Goal: Task Accomplishment & Management: Complete application form

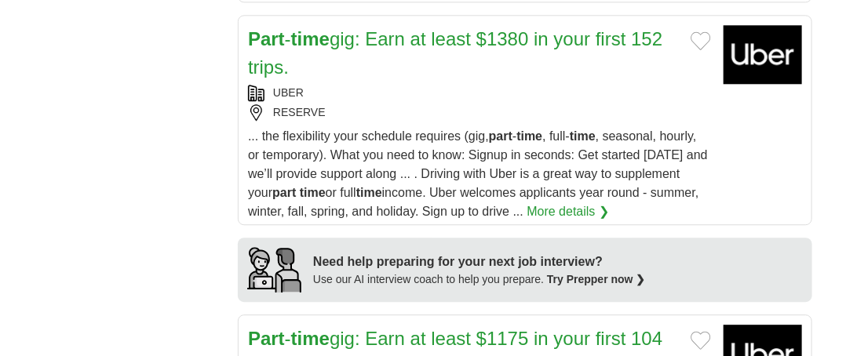
scroll to position [1335, 0]
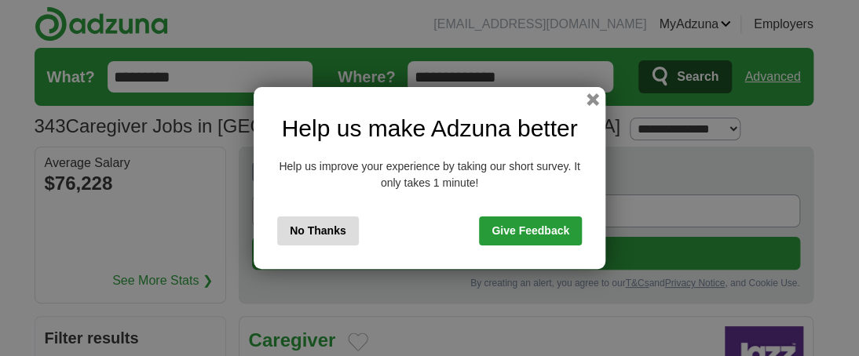
click at [528, 229] on link "Give Feedback" at bounding box center [530, 231] width 103 height 29
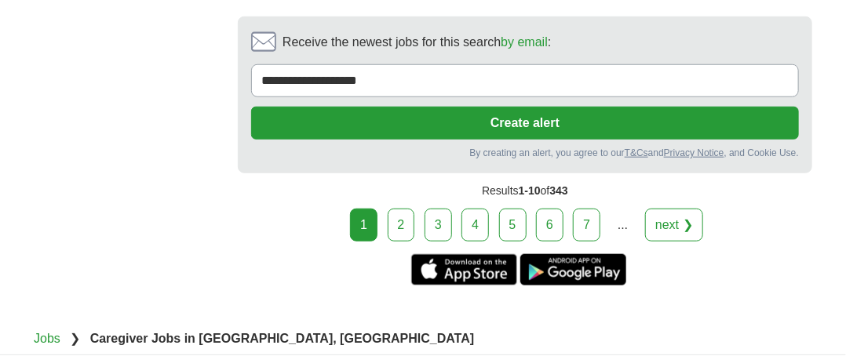
scroll to position [2669, 0]
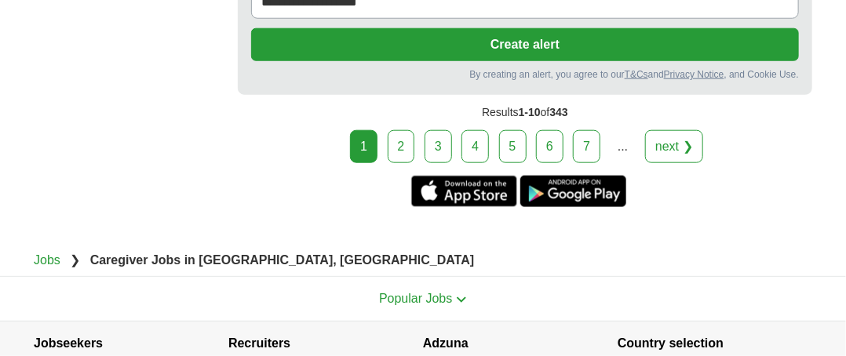
click at [402, 130] on link "2" at bounding box center [401, 146] width 27 height 33
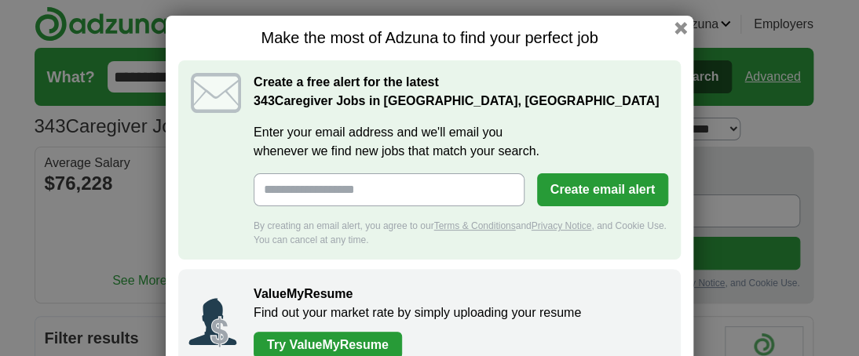
scroll to position [46, 0]
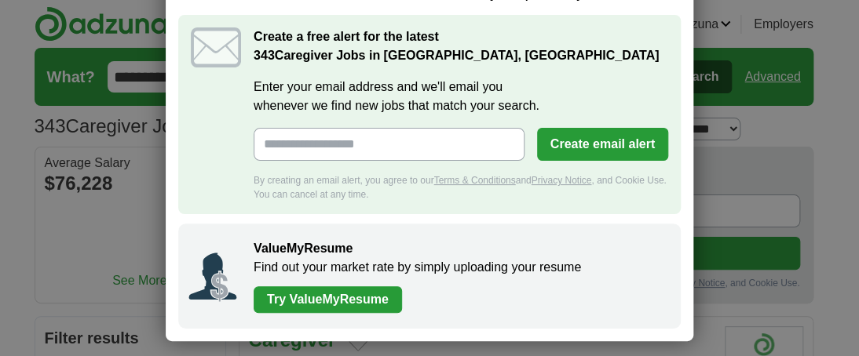
click at [400, 144] on input "Enter your email address and we'll email you whenever we find new jobs that mat…" at bounding box center [389, 144] width 271 height 33
type input "**********"
click at [608, 141] on button "Create email alert" at bounding box center [602, 144] width 131 height 33
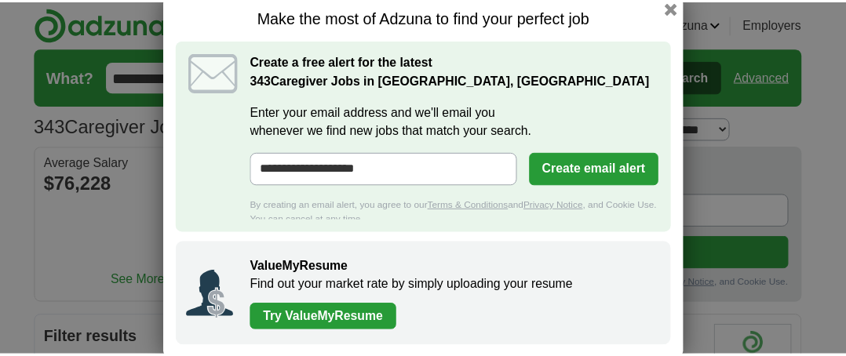
scroll to position [0, 0]
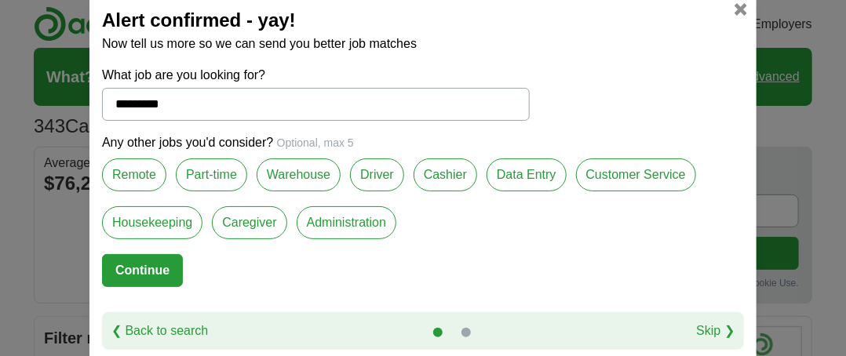
click at [204, 175] on label "Part-time" at bounding box center [211, 175] width 71 height 33
click at [603, 174] on label "Customer Service" at bounding box center [636, 175] width 120 height 33
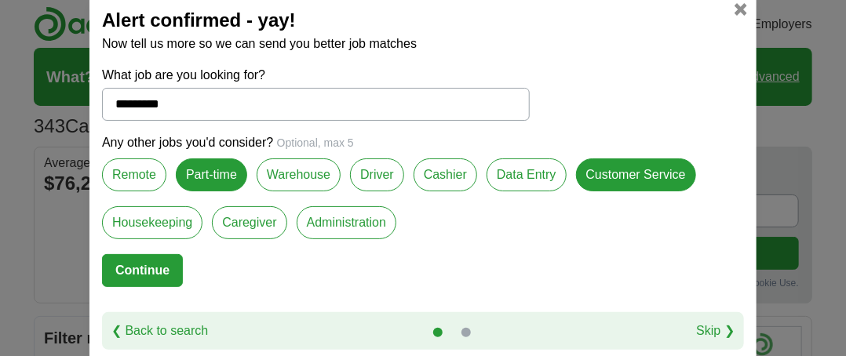
click at [119, 223] on label "Housekeeping" at bounding box center [152, 222] width 100 height 33
click at [235, 223] on label "Caregiver" at bounding box center [249, 222] width 75 height 33
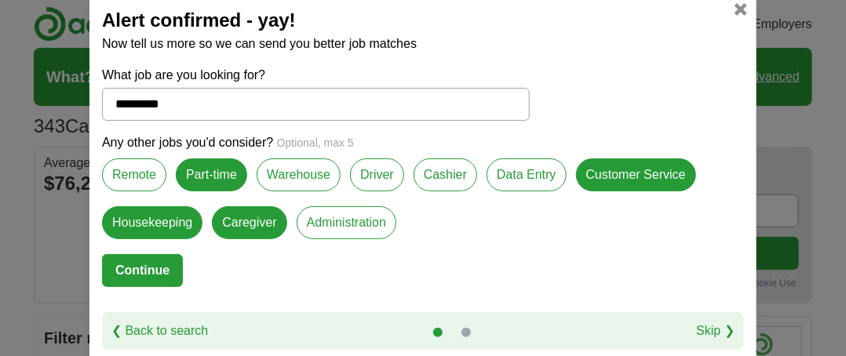
click at [123, 266] on button "Continue" at bounding box center [142, 270] width 81 height 33
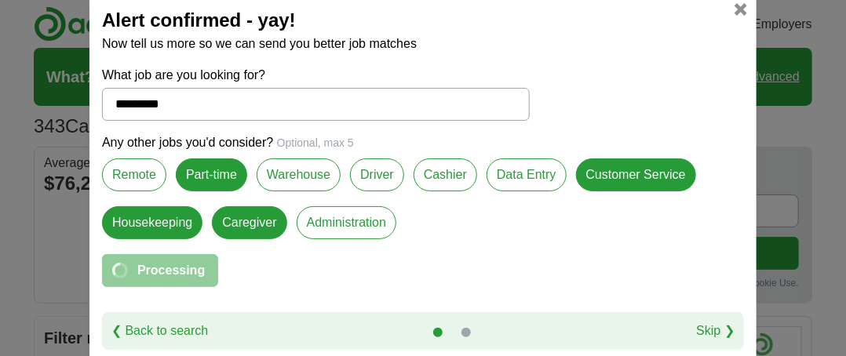
select select "**"
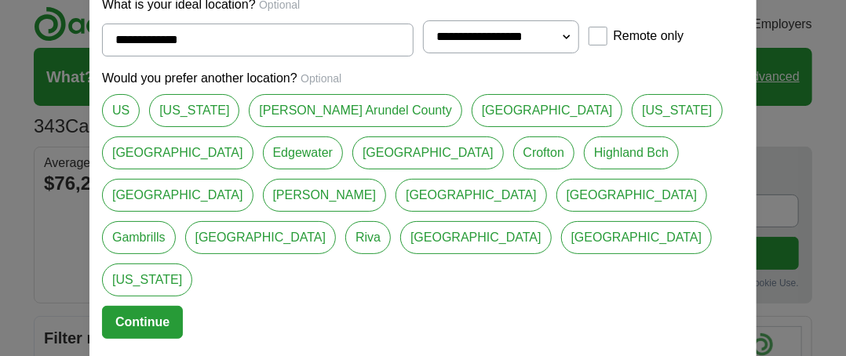
click at [283, 127] on link "Anne Arundel County" at bounding box center [355, 110] width 213 height 33
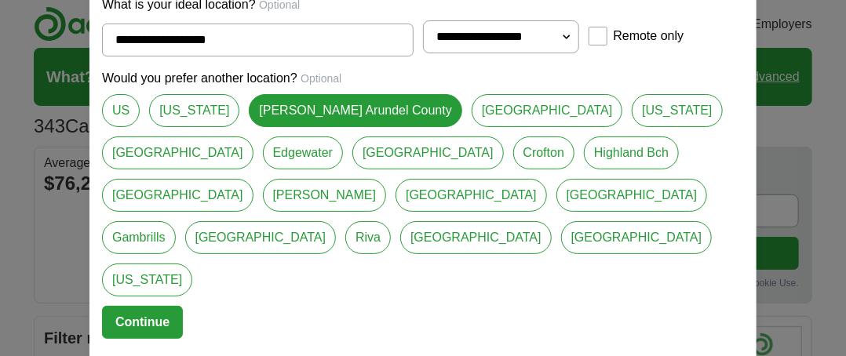
drag, startPoint x: 402, startPoint y: 150, endPoint x: 426, endPoint y: 151, distance: 24.4
click at [472, 127] on link "Annapolis" at bounding box center [548, 110] width 152 height 33
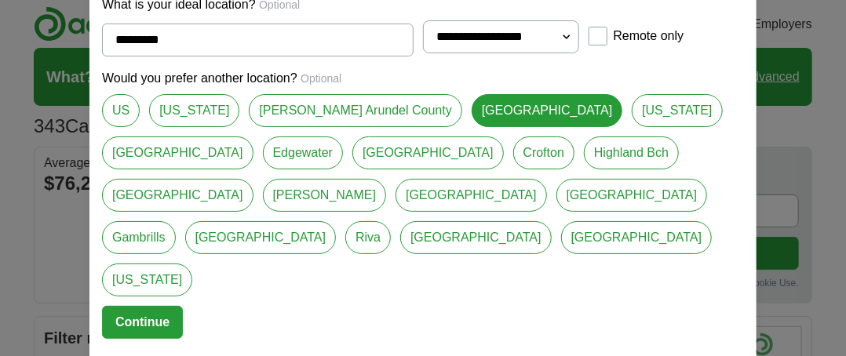
click at [632, 127] on link "Maryland" at bounding box center [677, 110] width 90 height 33
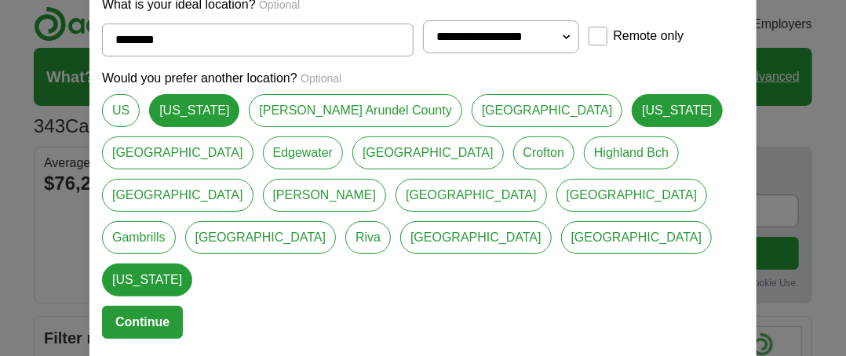
click at [472, 127] on link "Annapolis" at bounding box center [548, 110] width 152 height 33
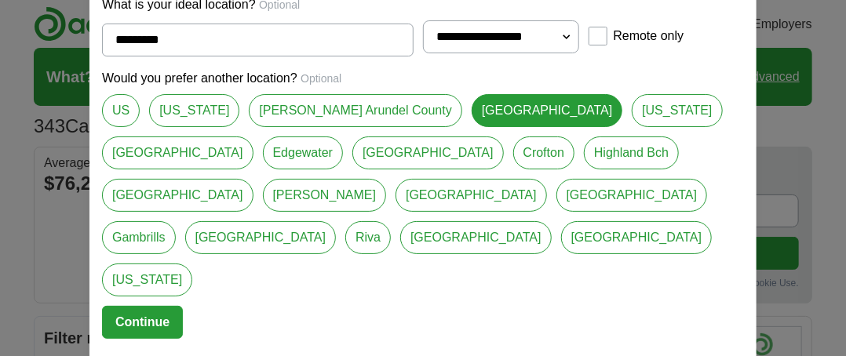
click at [296, 127] on link "Anne Arundel County" at bounding box center [355, 110] width 213 height 33
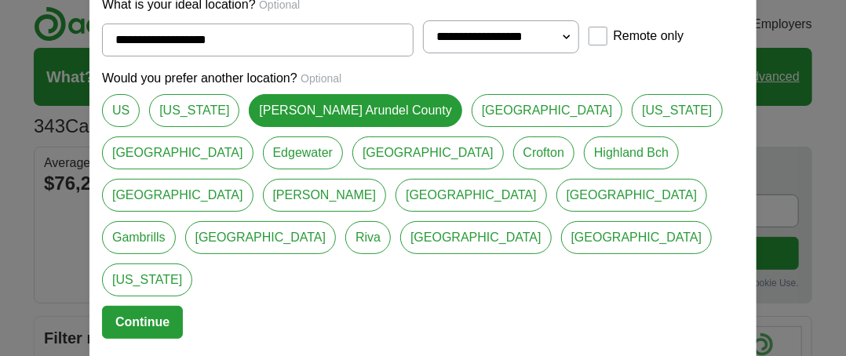
click at [472, 127] on link "Annapolis" at bounding box center [548, 110] width 152 height 33
type input "*********"
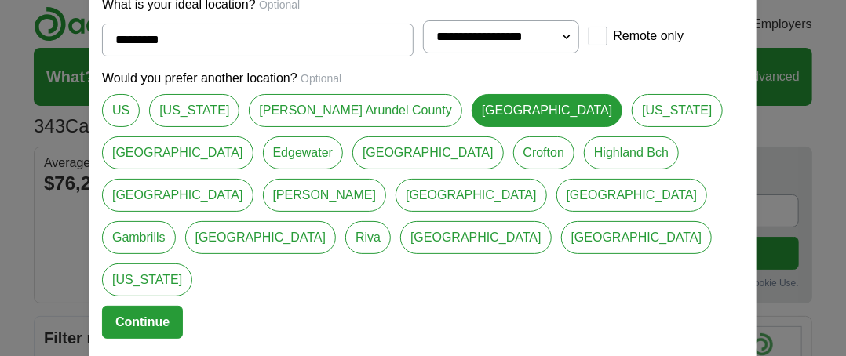
click at [128, 306] on button "Continue" at bounding box center [142, 322] width 81 height 33
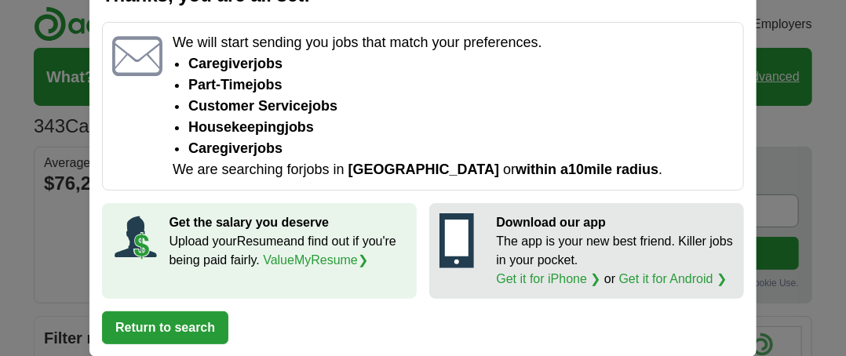
scroll to position [79, 0]
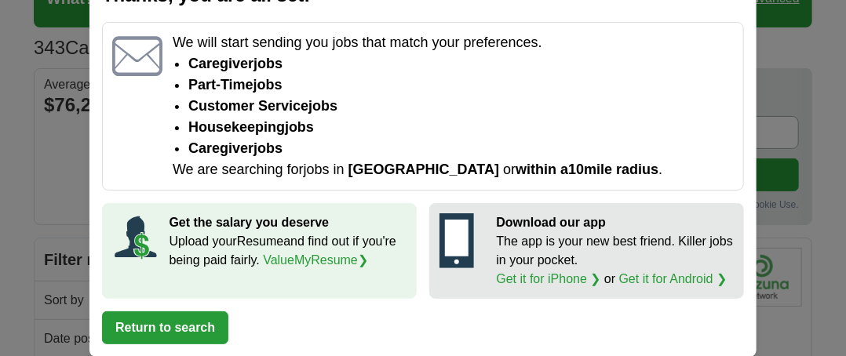
click at [137, 326] on button "Return to search" at bounding box center [165, 328] width 126 height 33
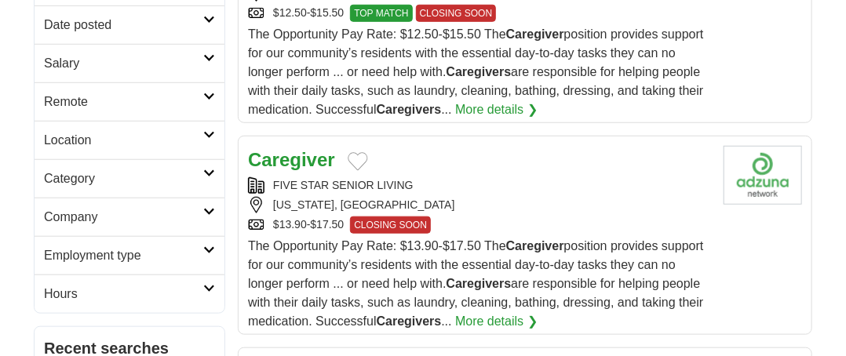
scroll to position [236, 0]
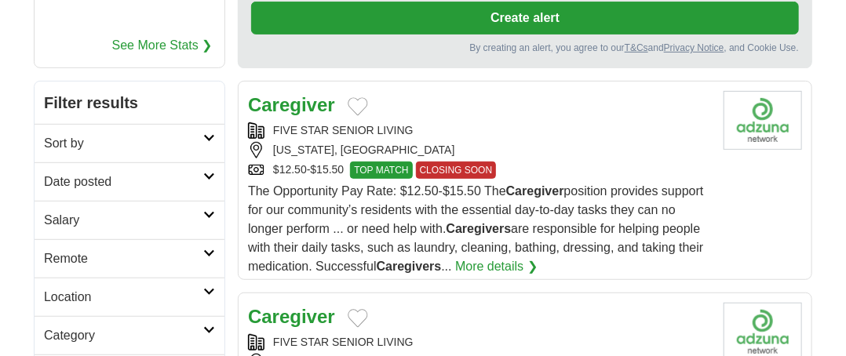
click at [283, 106] on strong "Caregiver" at bounding box center [291, 104] width 87 height 21
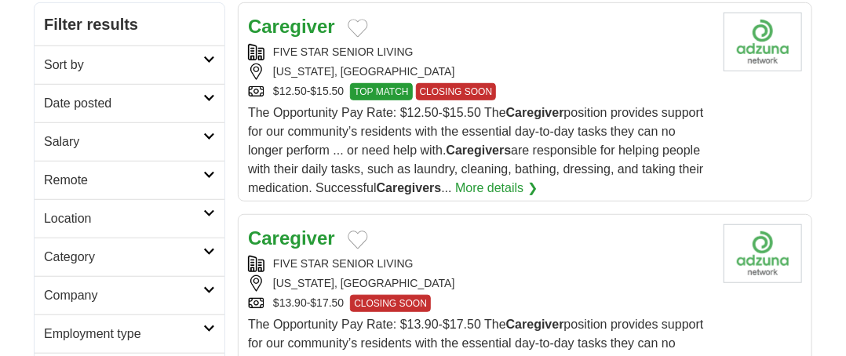
scroll to position [393, 0]
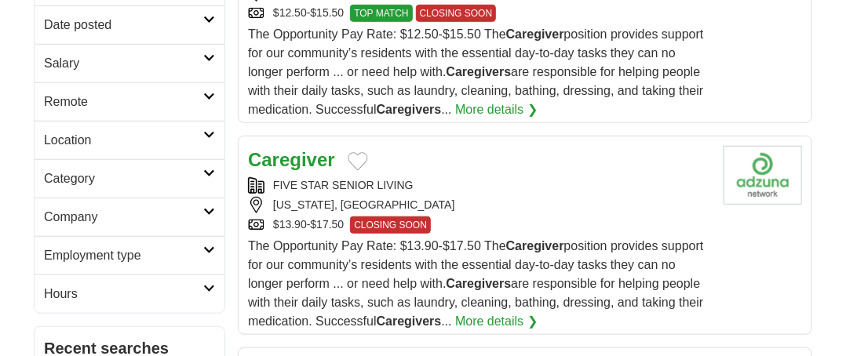
click at [299, 162] on strong "Caregiver" at bounding box center [291, 159] width 87 height 21
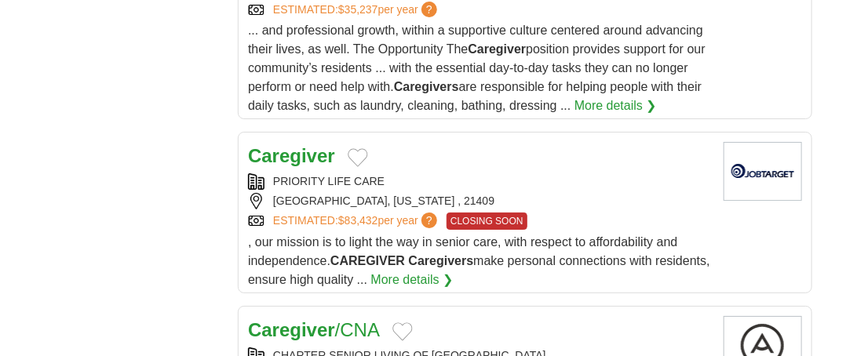
scroll to position [1963, 0]
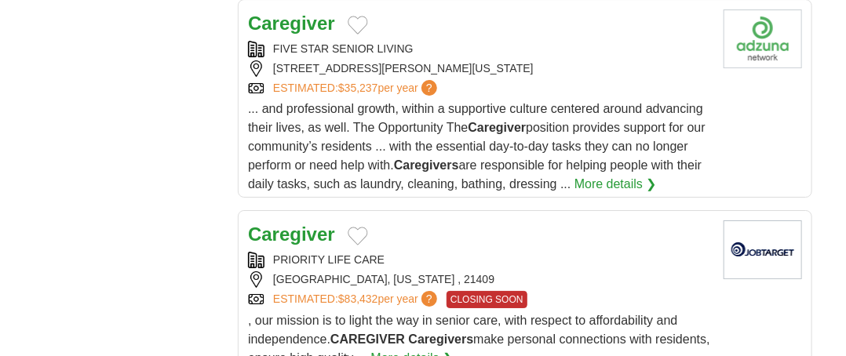
click at [289, 224] on strong "Caregiver" at bounding box center [291, 234] width 87 height 21
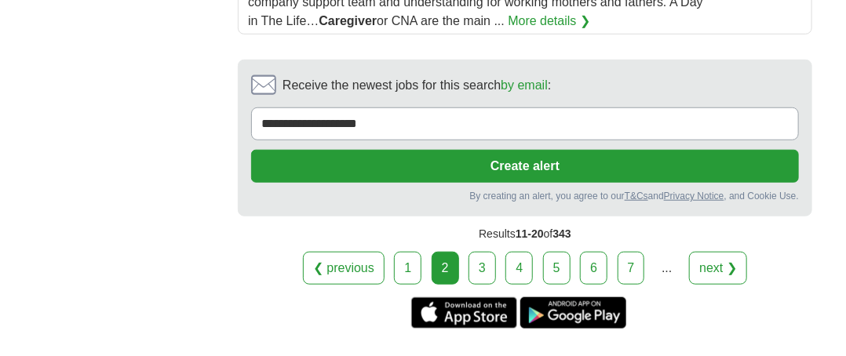
scroll to position [2591, 0]
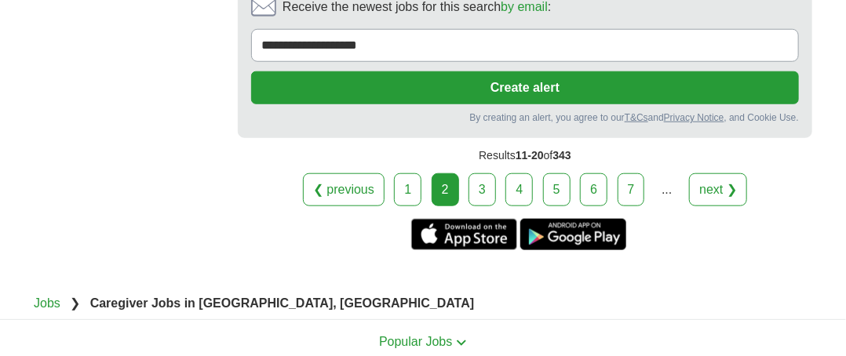
click at [480, 174] on link "3" at bounding box center [482, 190] width 27 height 33
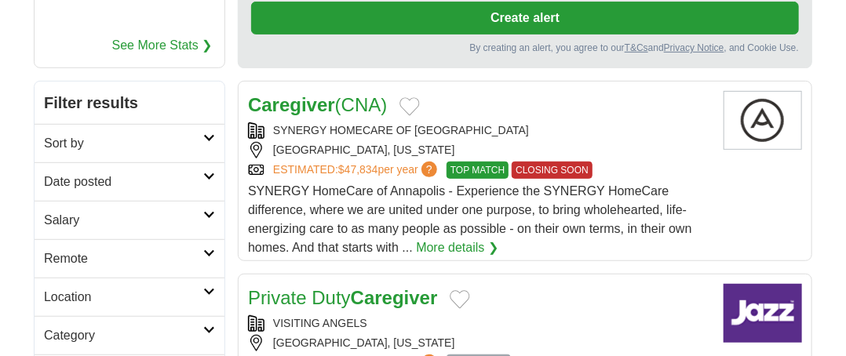
scroll to position [157, 0]
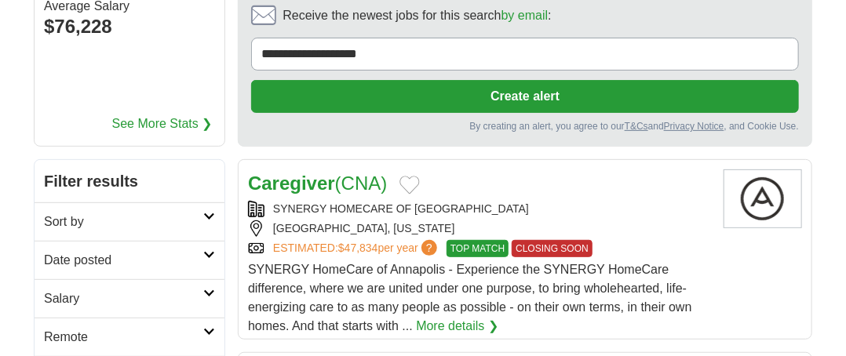
click at [205, 215] on icon at bounding box center [209, 217] width 12 height 8
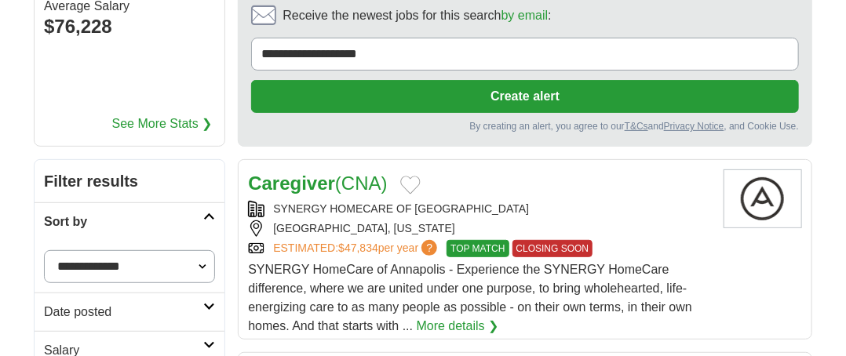
click at [201, 263] on select "**********" at bounding box center [129, 266] width 171 height 33
select select "**********"
click at [44, 250] on select "**********" at bounding box center [129, 266] width 171 height 33
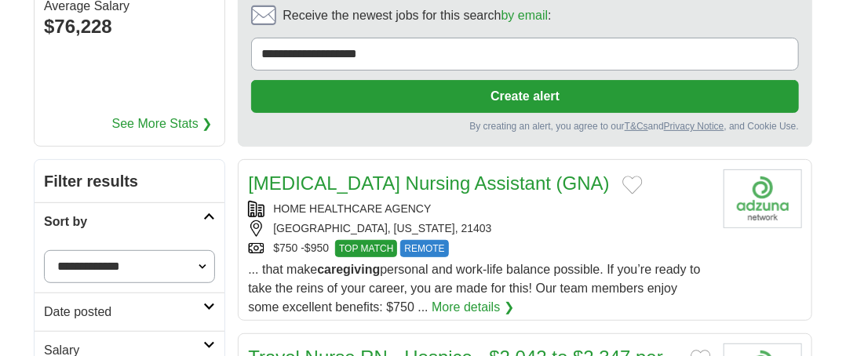
scroll to position [236, 0]
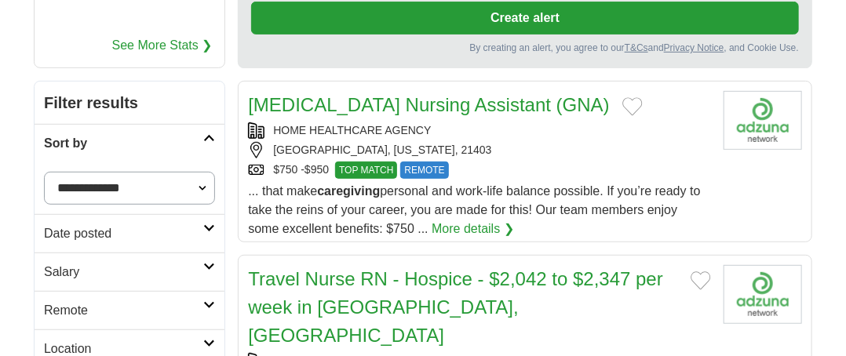
click at [209, 221] on link "Date posted" at bounding box center [130, 233] width 190 height 38
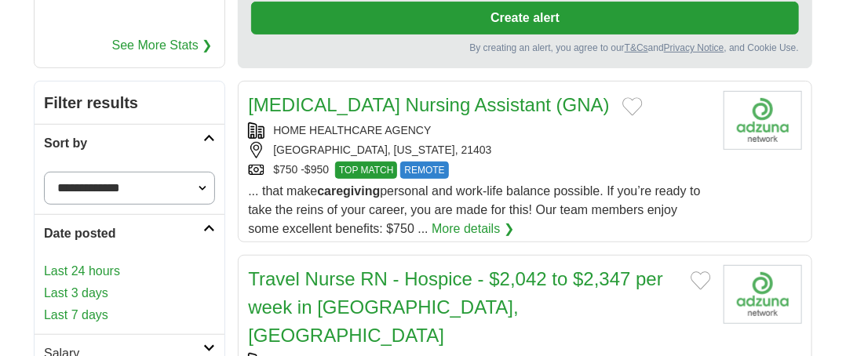
click at [97, 294] on link "Last 3 days" at bounding box center [129, 293] width 171 height 19
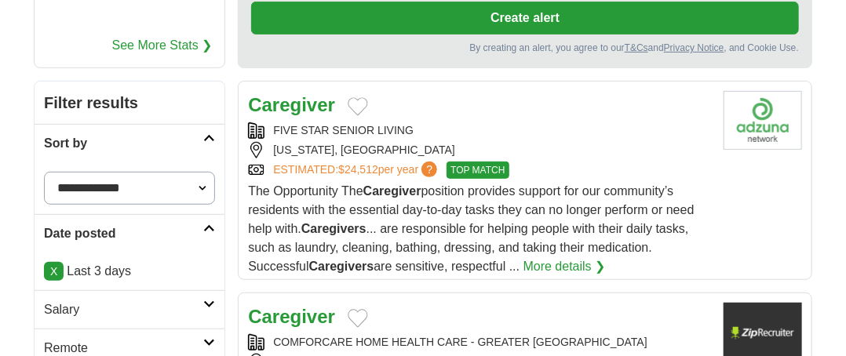
scroll to position [314, 0]
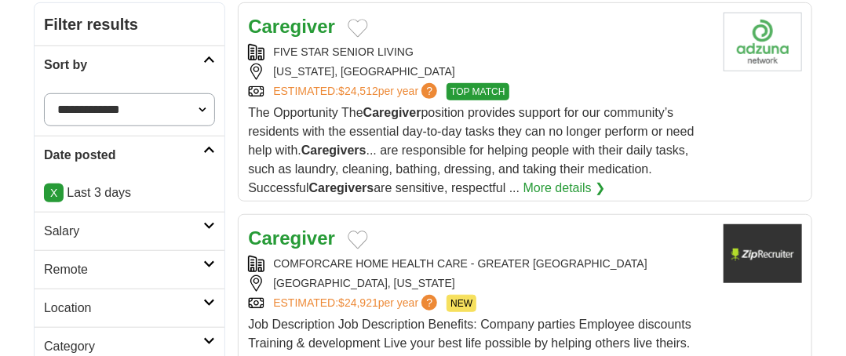
click at [208, 222] on icon at bounding box center [209, 226] width 12 height 8
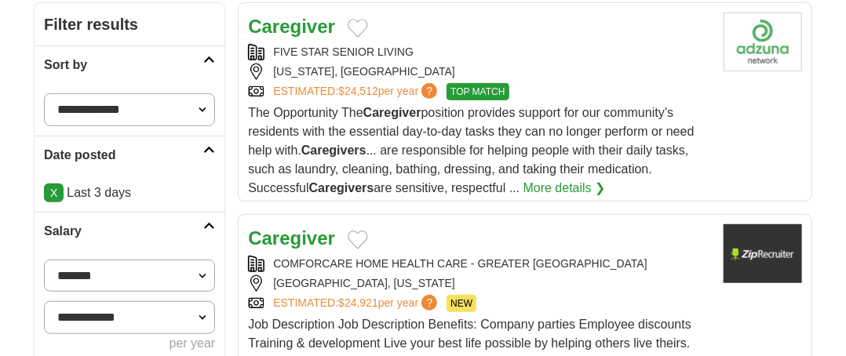
click at [201, 269] on select "**********" at bounding box center [129, 276] width 171 height 33
select select "*****"
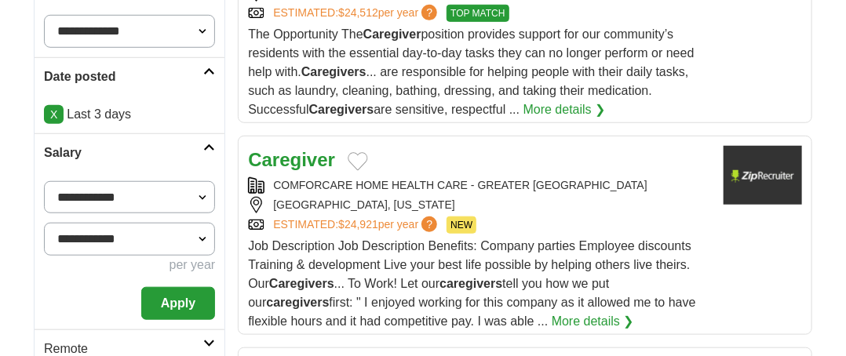
scroll to position [471, 0]
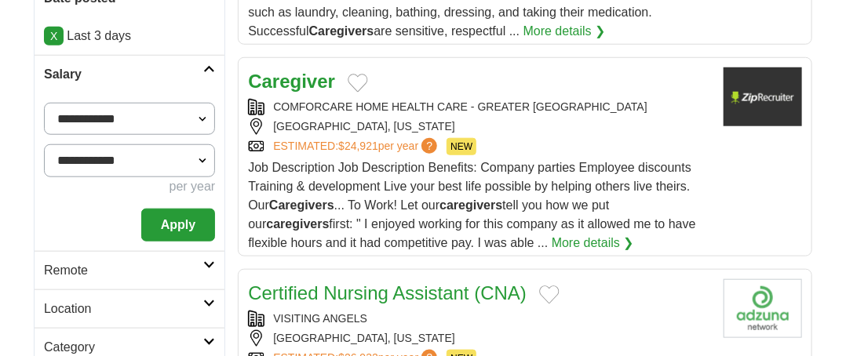
click at [207, 261] on icon at bounding box center [209, 265] width 12 height 8
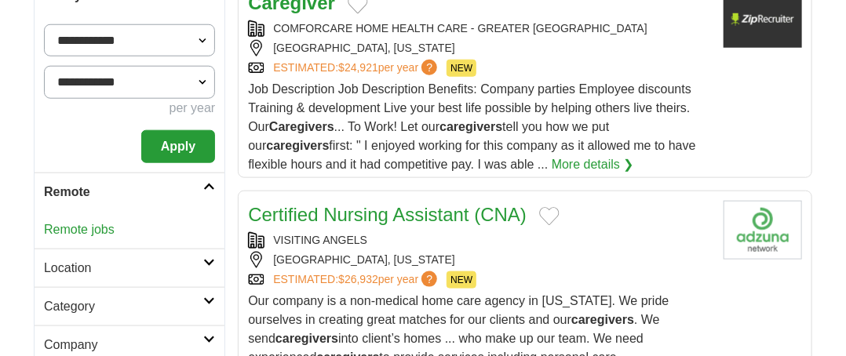
click at [203, 257] on link "Location" at bounding box center [130, 268] width 190 height 38
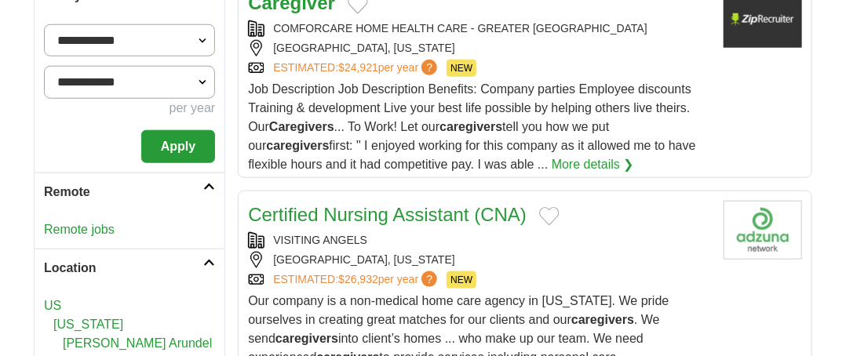
scroll to position [628, 0]
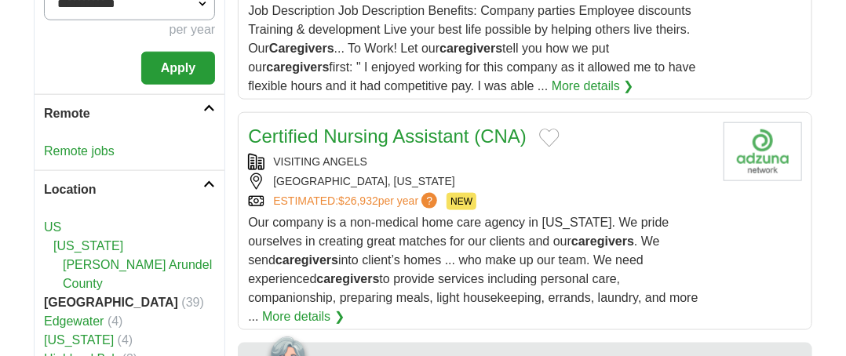
click at [84, 315] on link "Edgewater" at bounding box center [74, 321] width 60 height 13
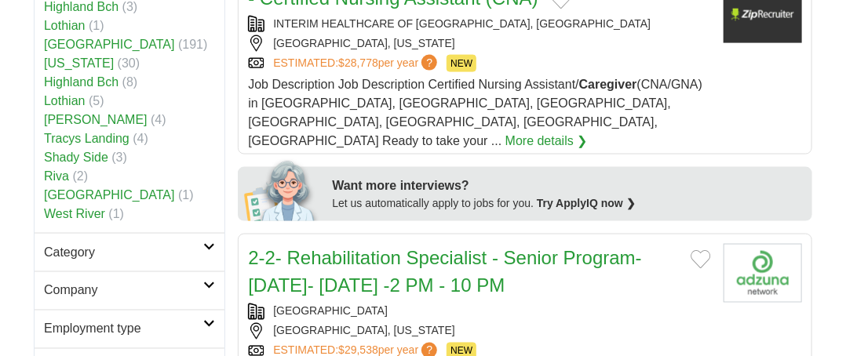
scroll to position [864, 0]
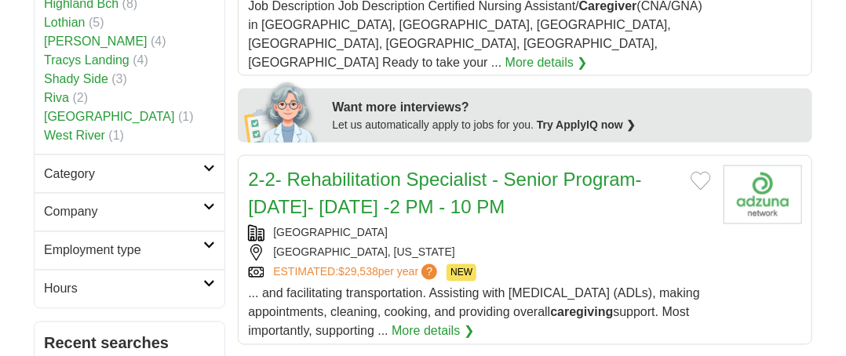
click at [209, 242] on icon at bounding box center [209, 246] width 12 height 8
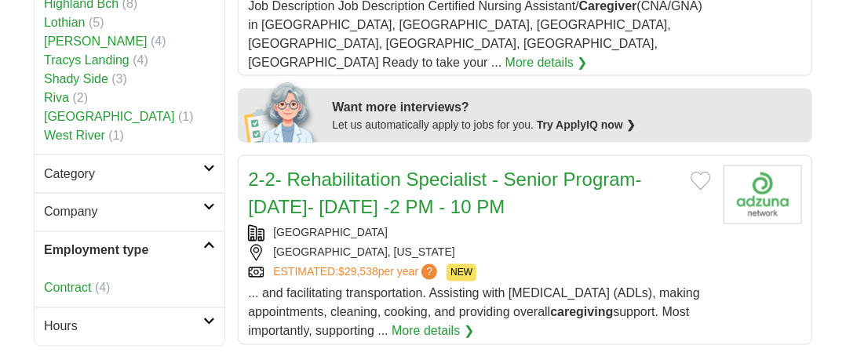
scroll to position [942, 0]
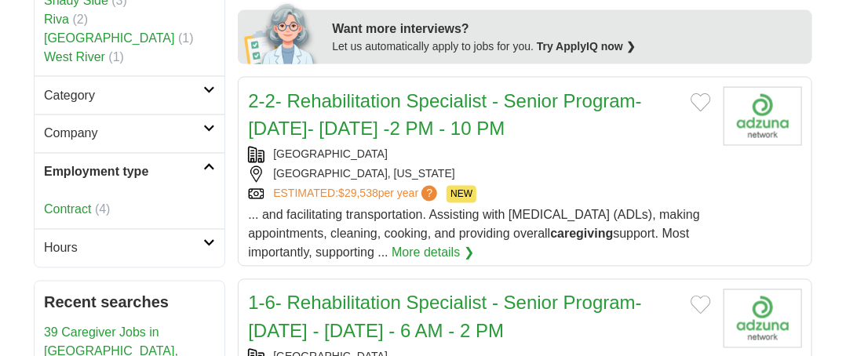
click at [86, 239] on h2 "Hours" at bounding box center [123, 248] width 159 height 19
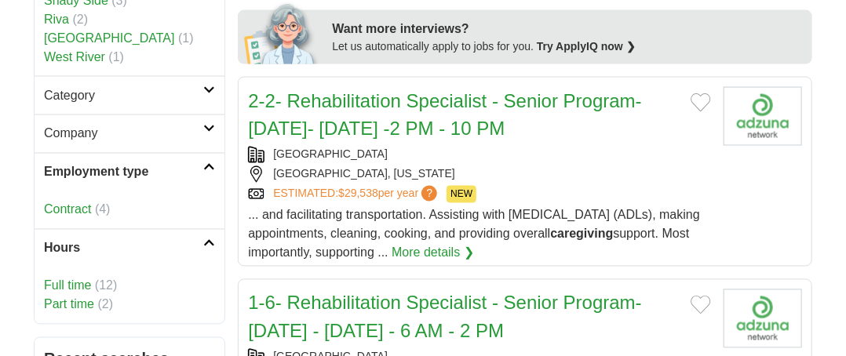
click at [81, 298] on link "Part time" at bounding box center [69, 304] width 50 height 13
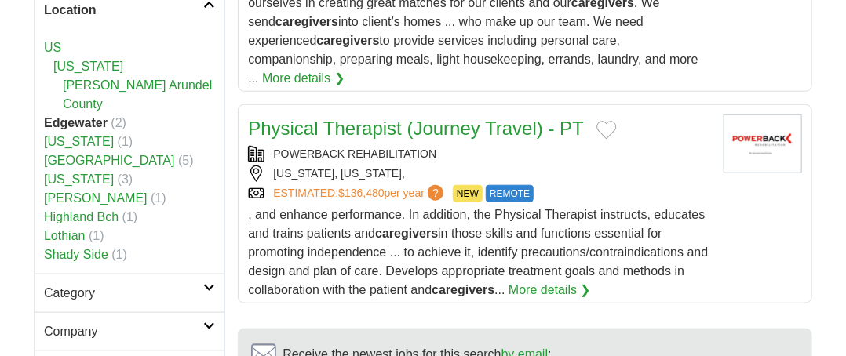
scroll to position [550, 0]
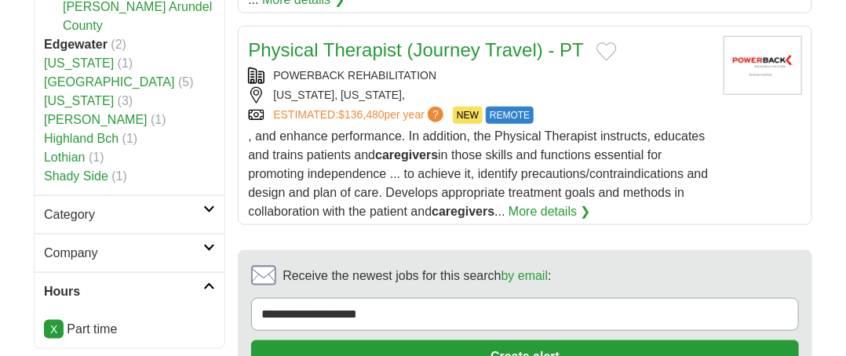
click at [528, 341] on button "Create alert" at bounding box center [525, 357] width 548 height 33
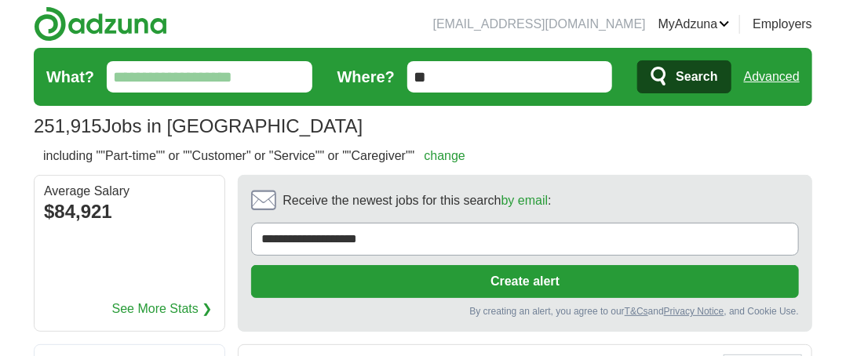
click at [251, 68] on input "What?" at bounding box center [210, 76] width 206 height 31
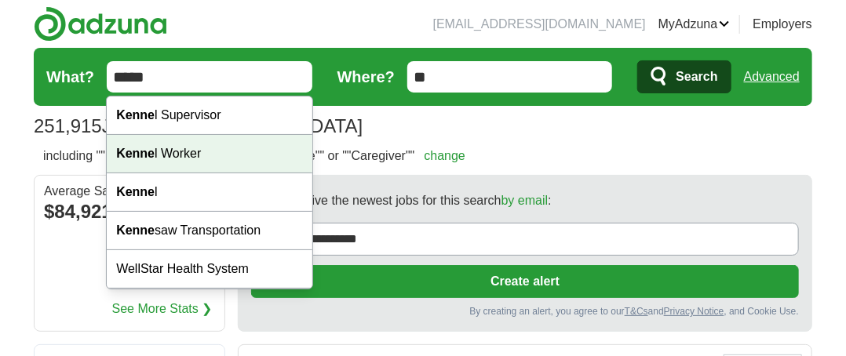
click at [170, 151] on div "Kenne l Worker" at bounding box center [210, 154] width 206 height 38
type input "**********"
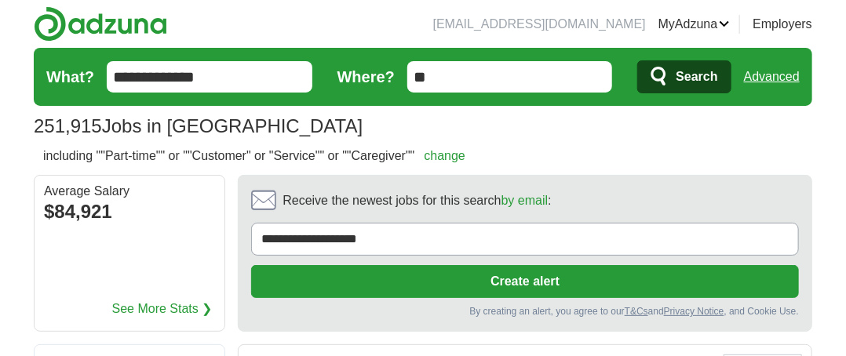
click at [465, 78] on input "**" at bounding box center [510, 76] width 206 height 31
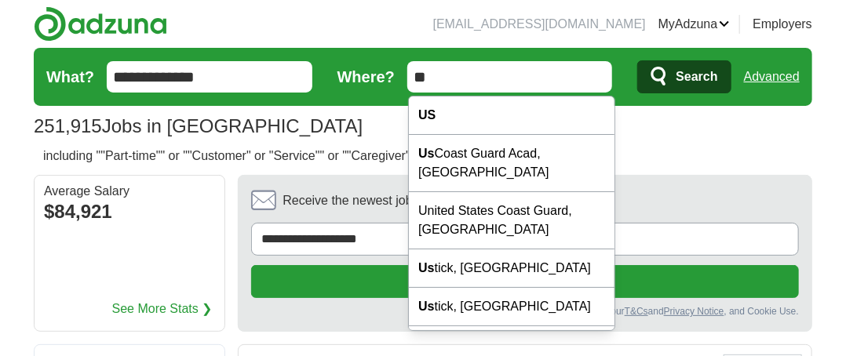
type input "*"
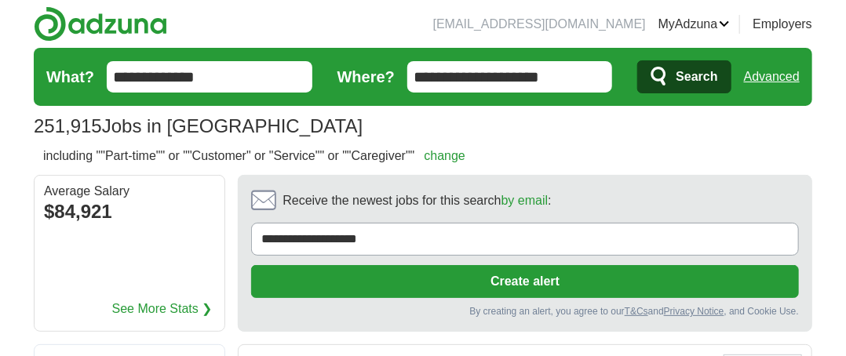
type input "**********"
click at [697, 75] on span "Search" at bounding box center [697, 76] width 42 height 31
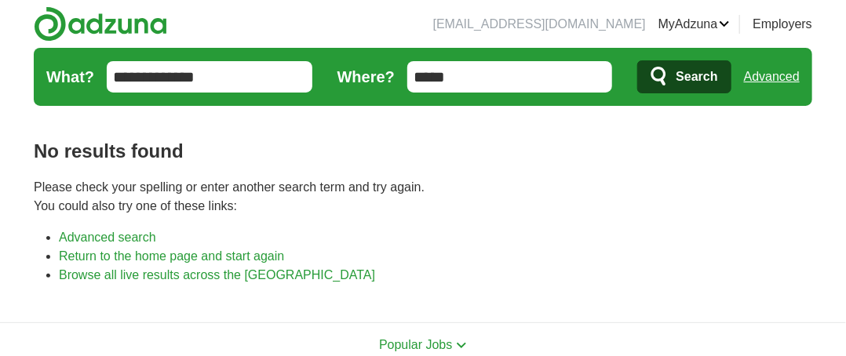
click at [459, 75] on input "*****" at bounding box center [510, 76] width 206 height 31
type input "*****"
click at [677, 75] on button "Search" at bounding box center [684, 76] width 93 height 33
click at [704, 71] on span "Search" at bounding box center [697, 76] width 42 height 31
